Goal: Transaction & Acquisition: Purchase product/service

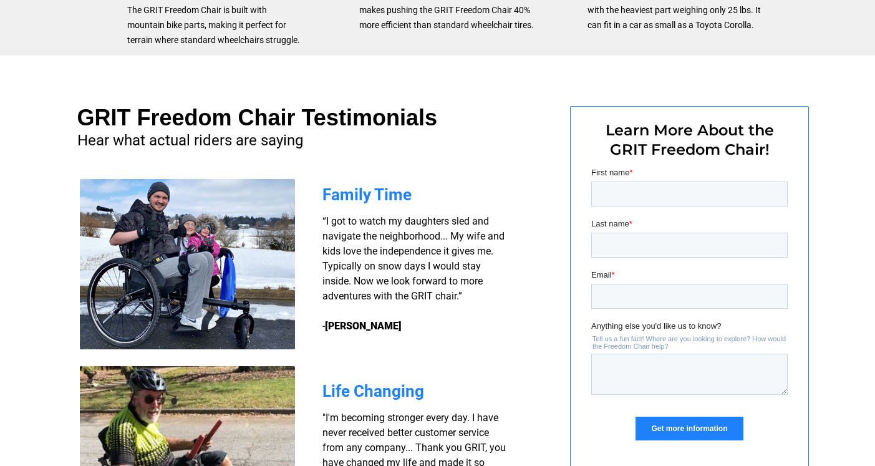
scroll to position [844, 0]
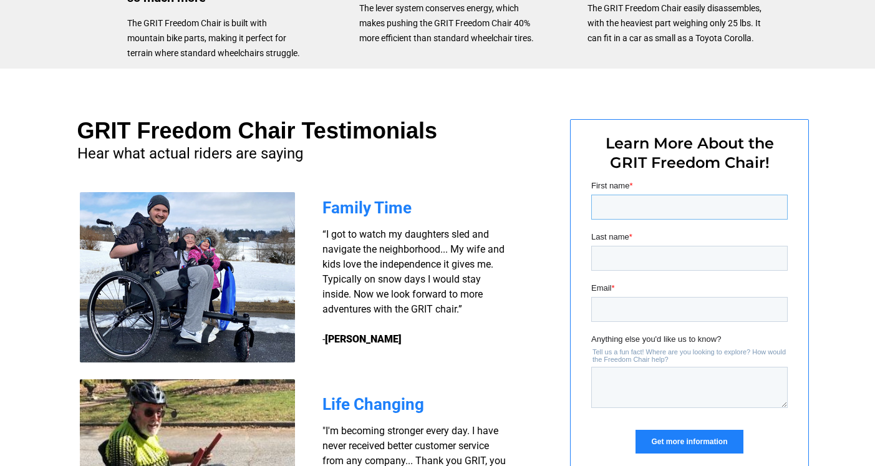
click at [599, 209] on input "First name *" at bounding box center [688, 207] width 196 height 25
type input "Rich"
type input "[PERSON_NAME]"
type input "[EMAIL_ADDRESS][DOMAIN_NAME]"
click at [701, 439] on input "Get more information" at bounding box center [688, 442] width 107 height 24
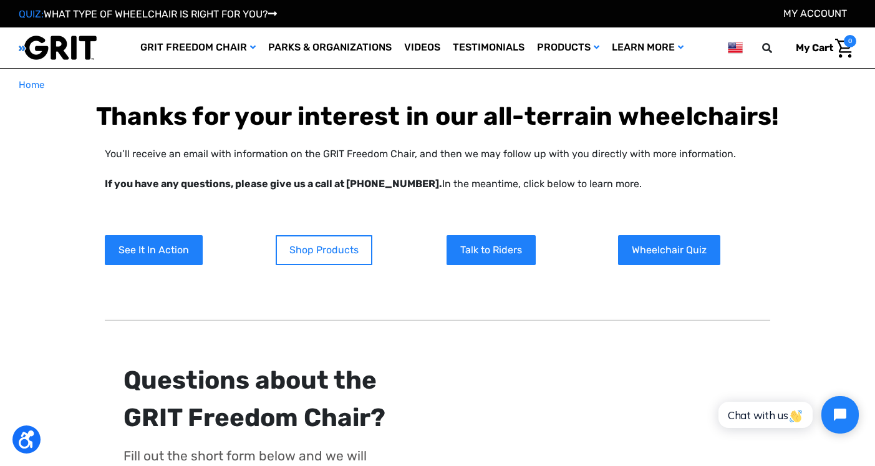
click at [337, 253] on link "Shop Products" at bounding box center [324, 250] width 97 height 30
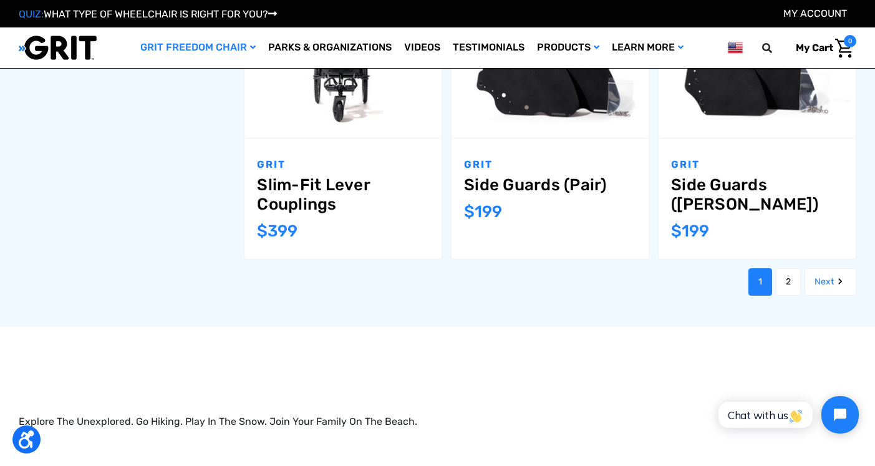
scroll to position [1397, 0]
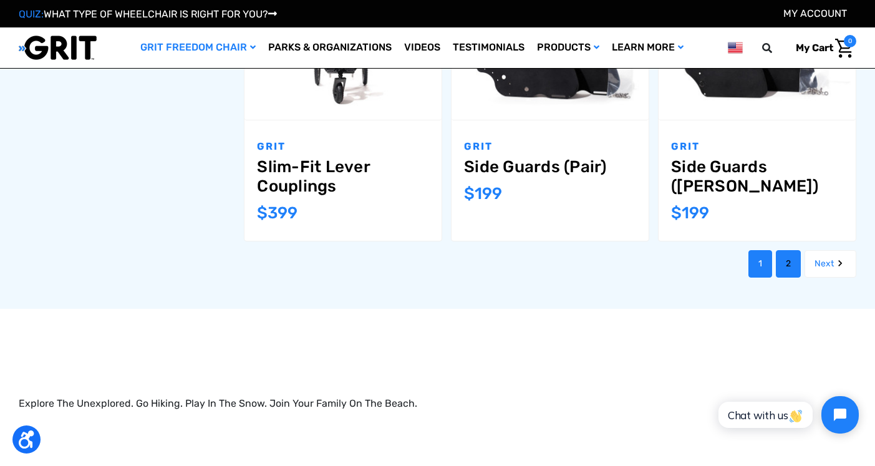
click at [786, 250] on link "2" at bounding box center [788, 263] width 25 height 27
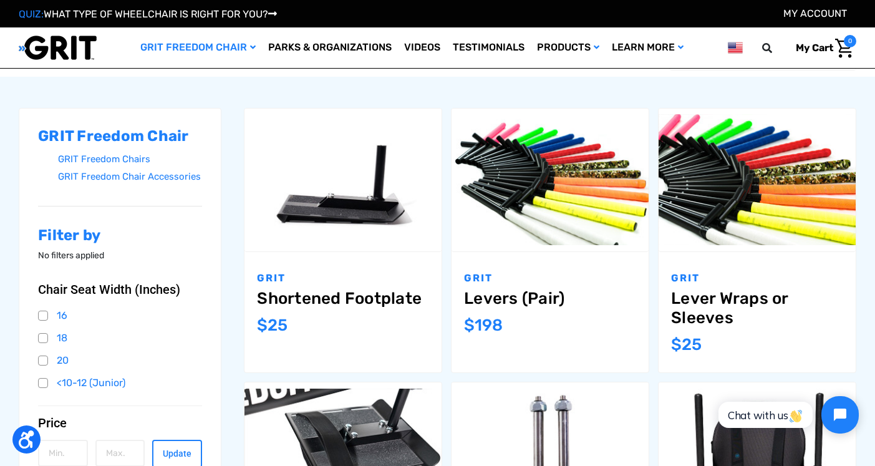
scroll to position [125, 0]
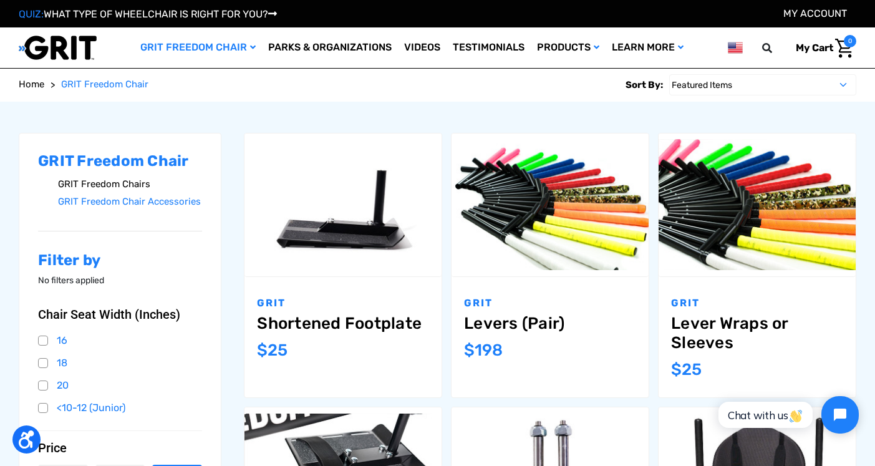
click at [135, 180] on link "GRIT Freedom Chairs" at bounding box center [130, 184] width 144 height 18
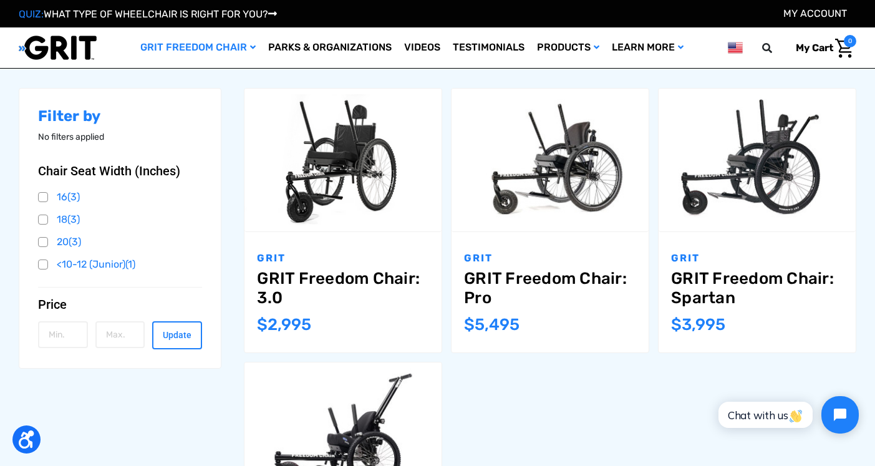
scroll to position [175, 0]
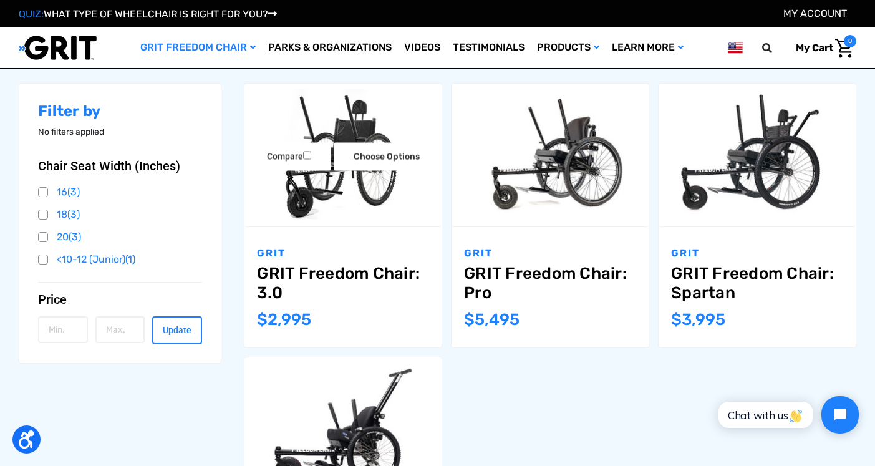
click at [352, 264] on link "GRIT Freedom Chair: 3.0" at bounding box center [343, 283] width 172 height 39
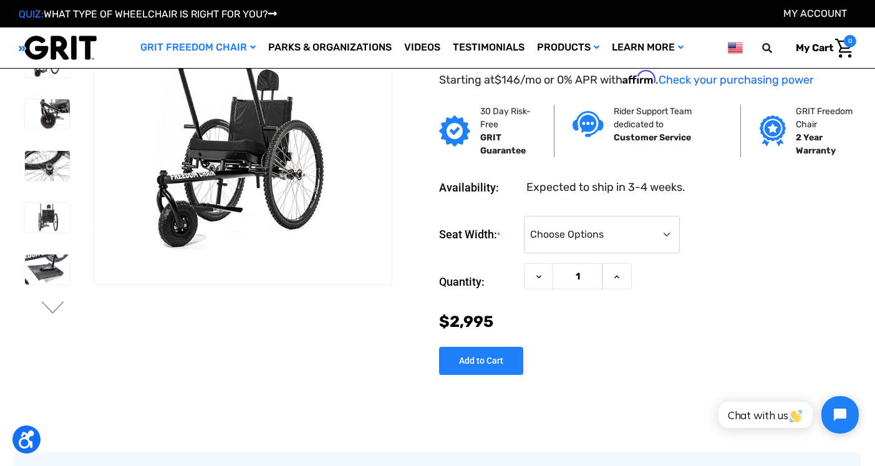
scroll to position [25, 0]
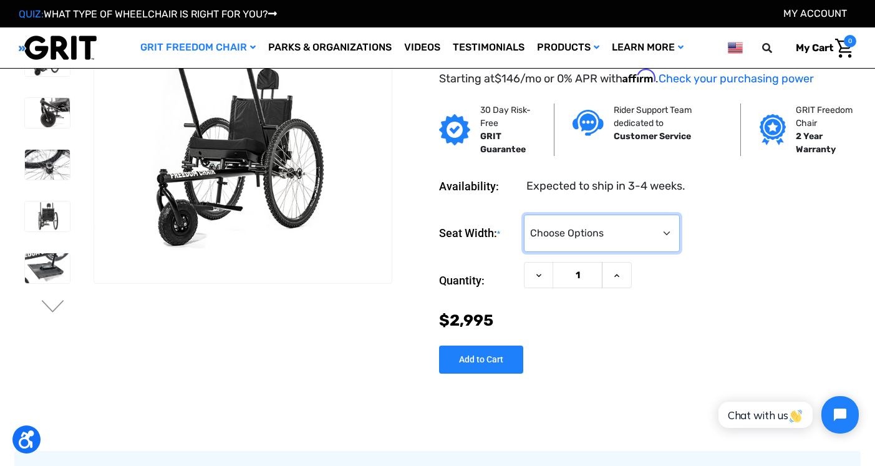
click at [667, 231] on select "Choose Options 16" 18" 20"" at bounding box center [602, 232] width 156 height 37
select select "324"
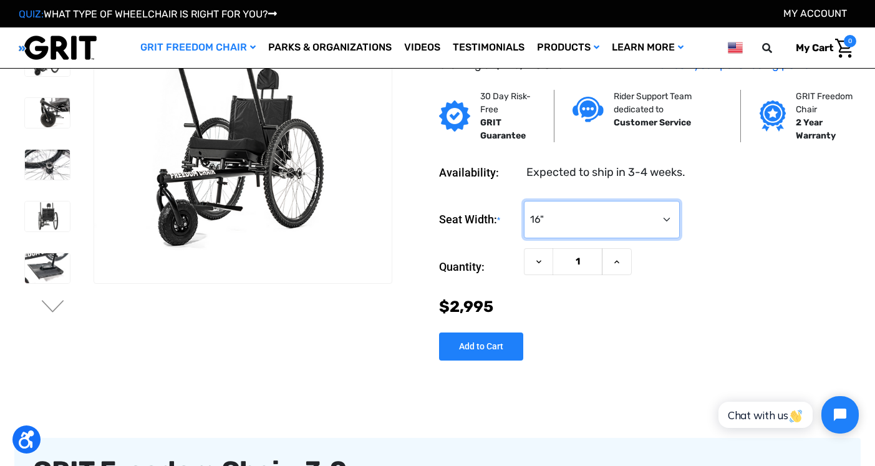
click at [663, 217] on select "Choose Options 16" 18" 20"" at bounding box center [602, 219] width 156 height 37
click at [720, 267] on div "Quantity: Decrease Quantity of GRIT Freedom Chair: 3.0 1 Increase Quantity of G…" at bounding box center [647, 266] width 417 height 37
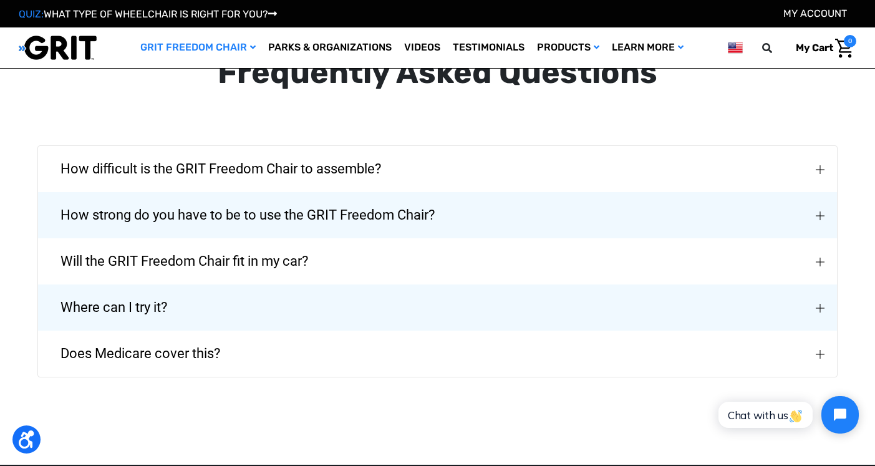
scroll to position [2744, 0]
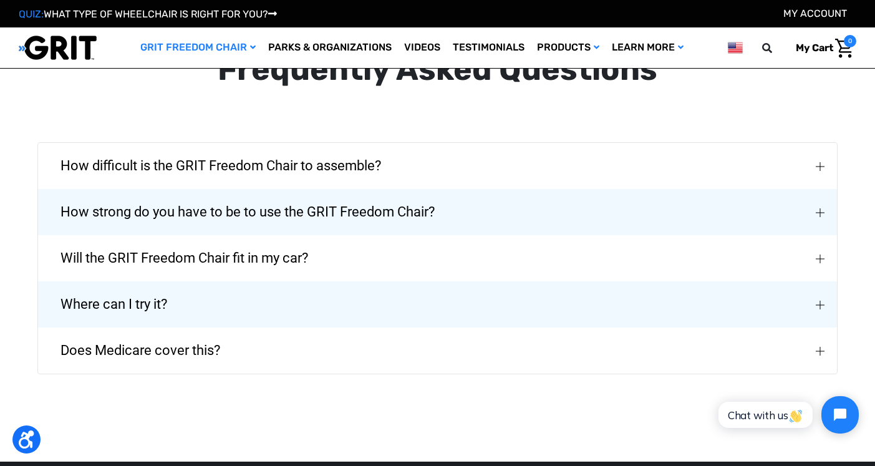
click at [822, 301] on img "Where can I try it?" at bounding box center [820, 305] width 9 height 9
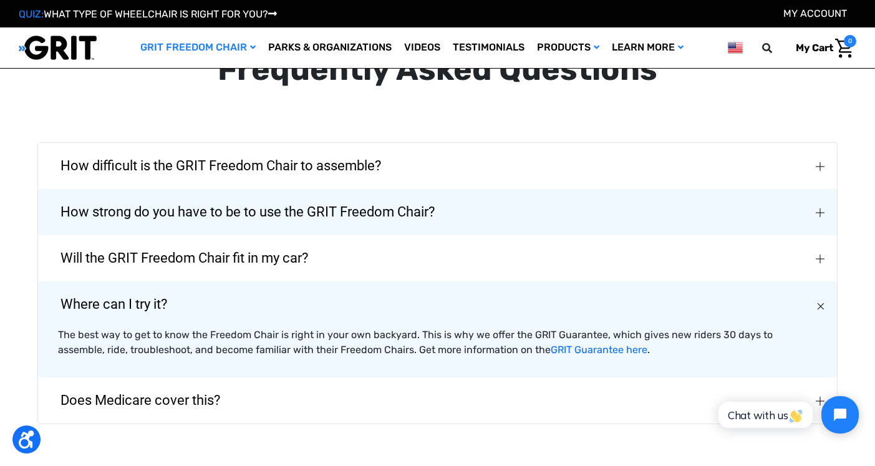
click at [825, 298] on div "Where can I try it?" at bounding box center [822, 305] width 14 height 14
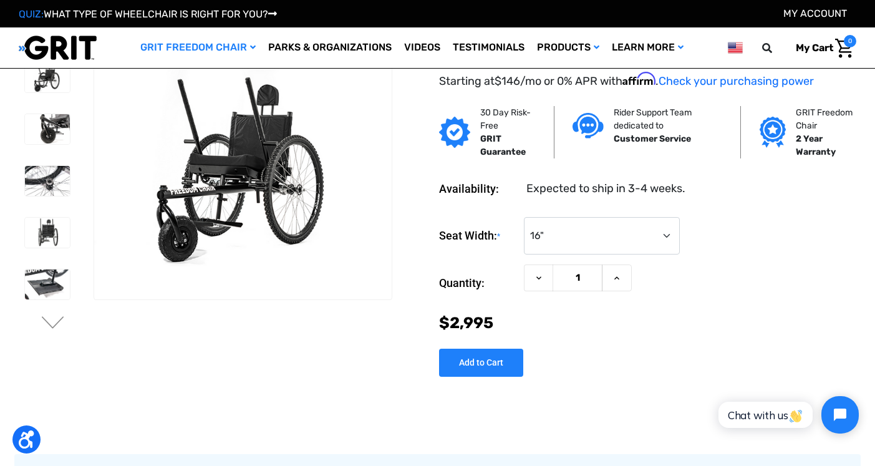
scroll to position [0, 0]
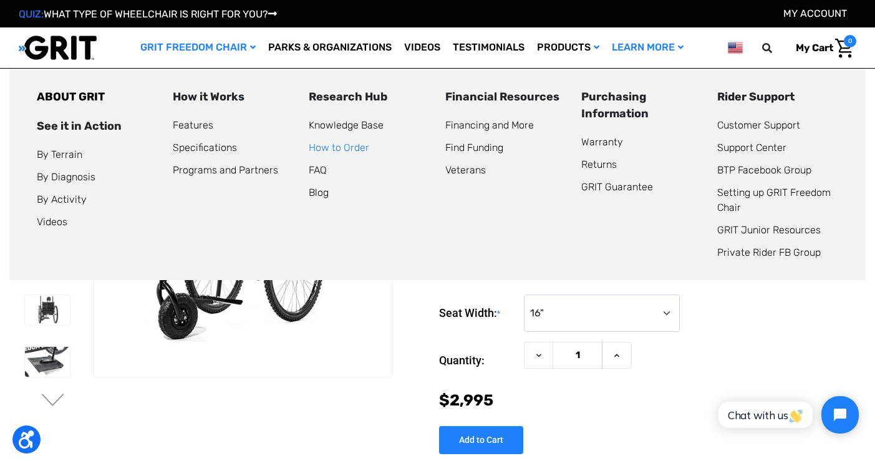
click at [331, 147] on link "How to Order" at bounding box center [339, 148] width 60 height 12
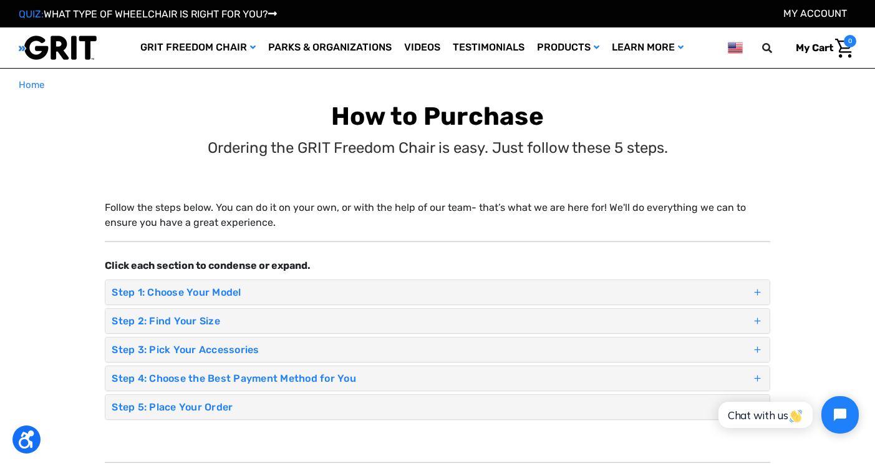
click at [432, 345] on h4 "Step 3: Pick Your Accessories" at bounding box center [431, 350] width 639 height 12
